Goal: Task Accomplishment & Management: Complete application form

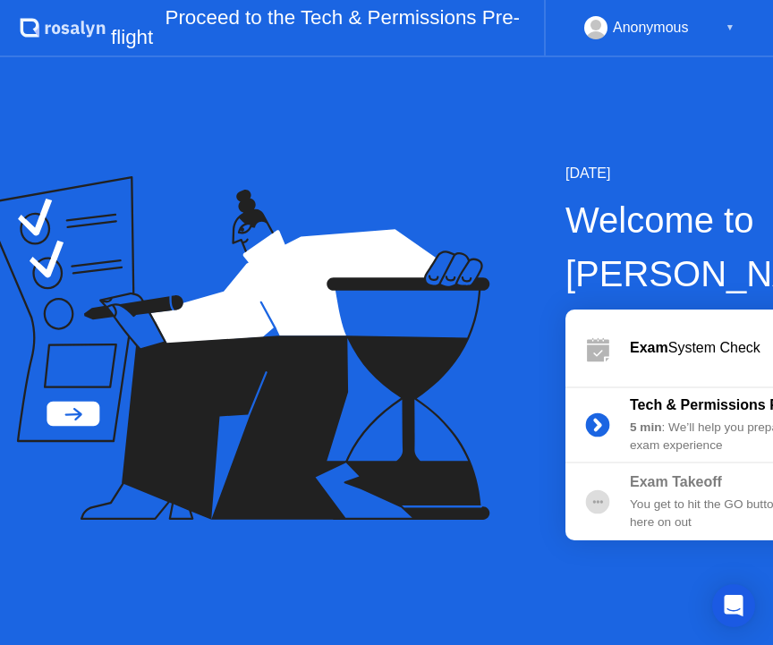
click at [377, 591] on div "[DATE] Welcome to [PERSON_NAME] Exam System Check Tech & Permissions Pre-flight…" at bounding box center [386, 351] width 773 height 588
click at [506, 561] on div "[DATE] Welcome to [PERSON_NAME] Exam System Check Tech & Permissions Pre-flight…" at bounding box center [386, 351] width 773 height 588
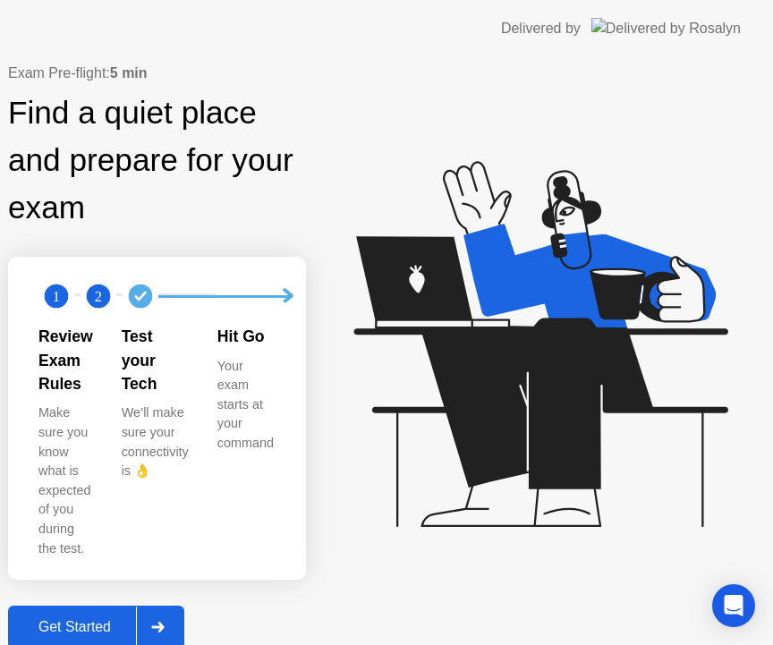
click at [405, 575] on div "Exam Pre-flight: 5 min Find a quiet place and prepare for your exam 1 2 Review …" at bounding box center [386, 355] width 773 height 597
click at [136, 619] on div "Get Started" at bounding box center [74, 627] width 123 height 16
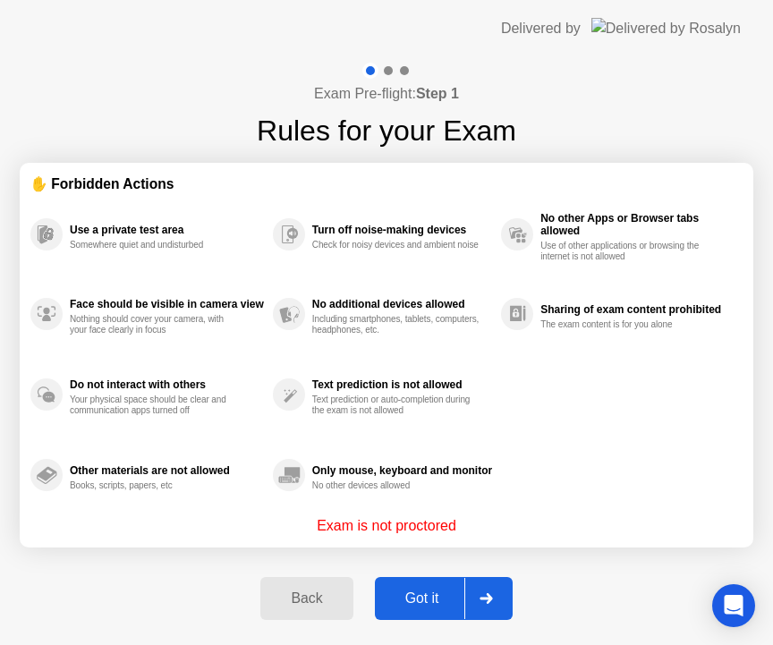
click at [421, 600] on div "Got it" at bounding box center [422, 599] width 84 height 16
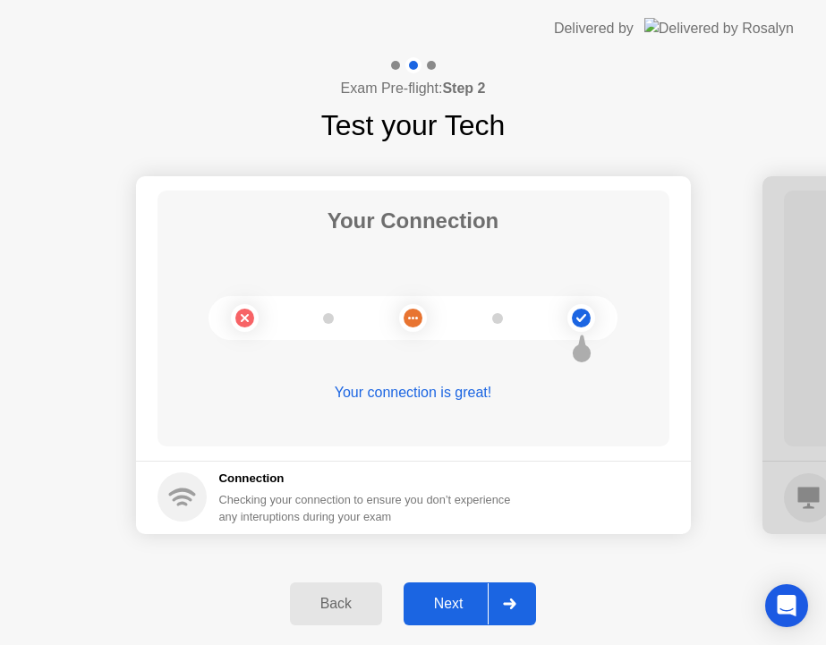
click at [715, 576] on div "Back Next" at bounding box center [413, 604] width 826 height 82
click at [440, 598] on div "Next" at bounding box center [449, 604] width 80 height 16
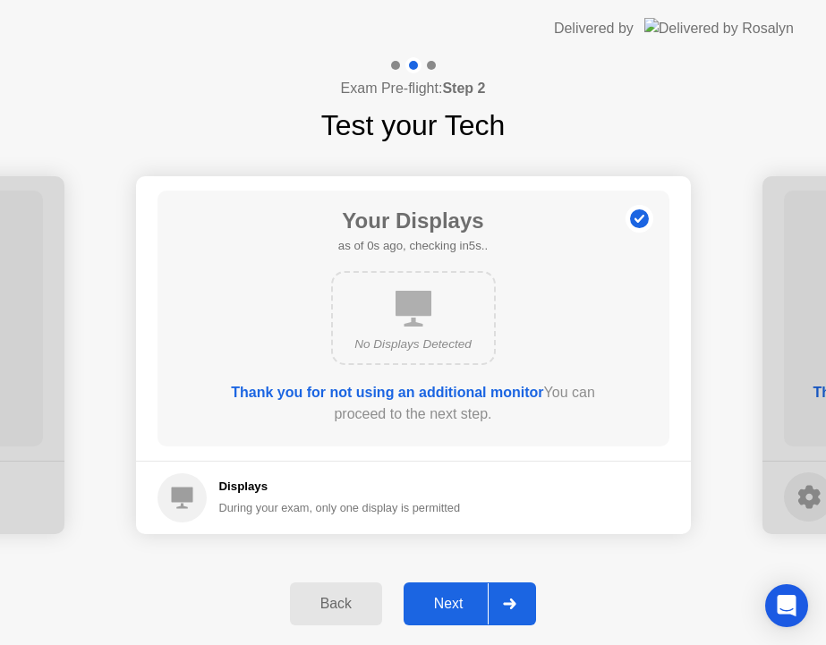
click at [448, 596] on div "Next" at bounding box center [449, 604] width 80 height 16
